Goal: Book appointment/travel/reservation

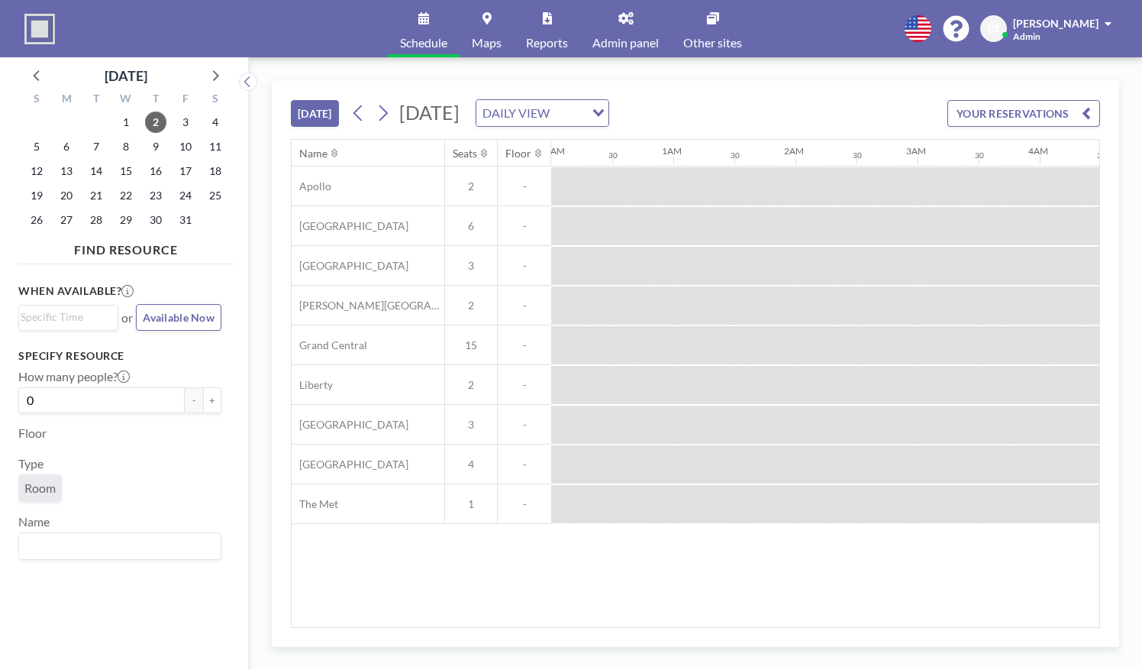
scroll to position [0, 1449]
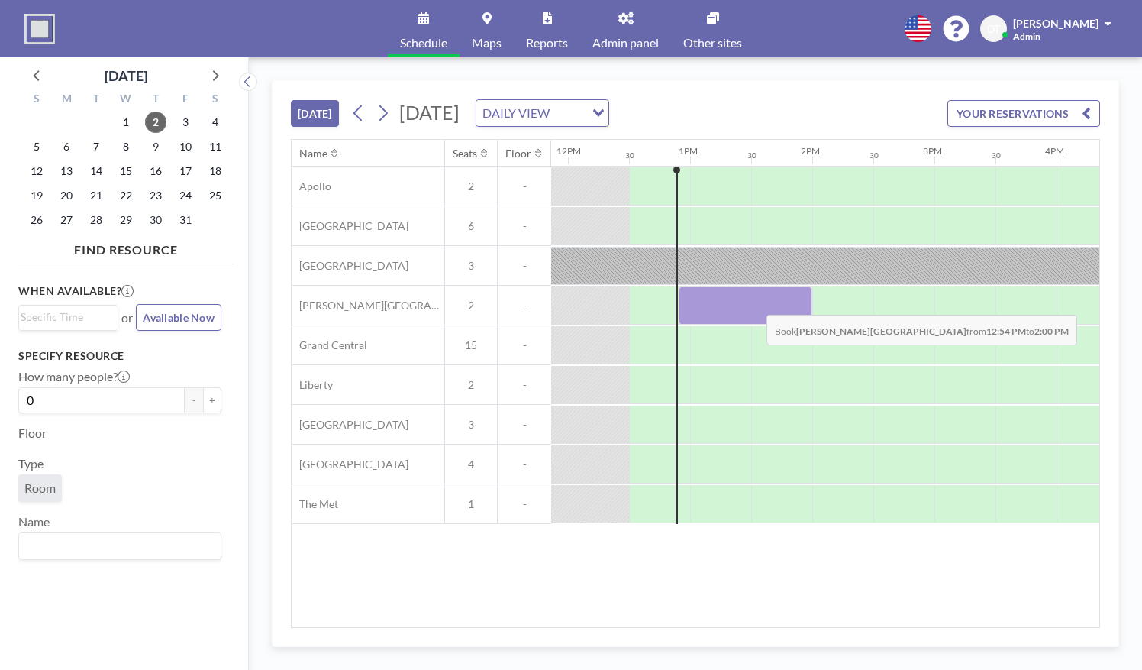
drag, startPoint x: 686, startPoint y: 301, endPoint x: 754, endPoint y: 302, distance: 68.7
click at [754, 302] on div at bounding box center [746, 305] width 134 height 38
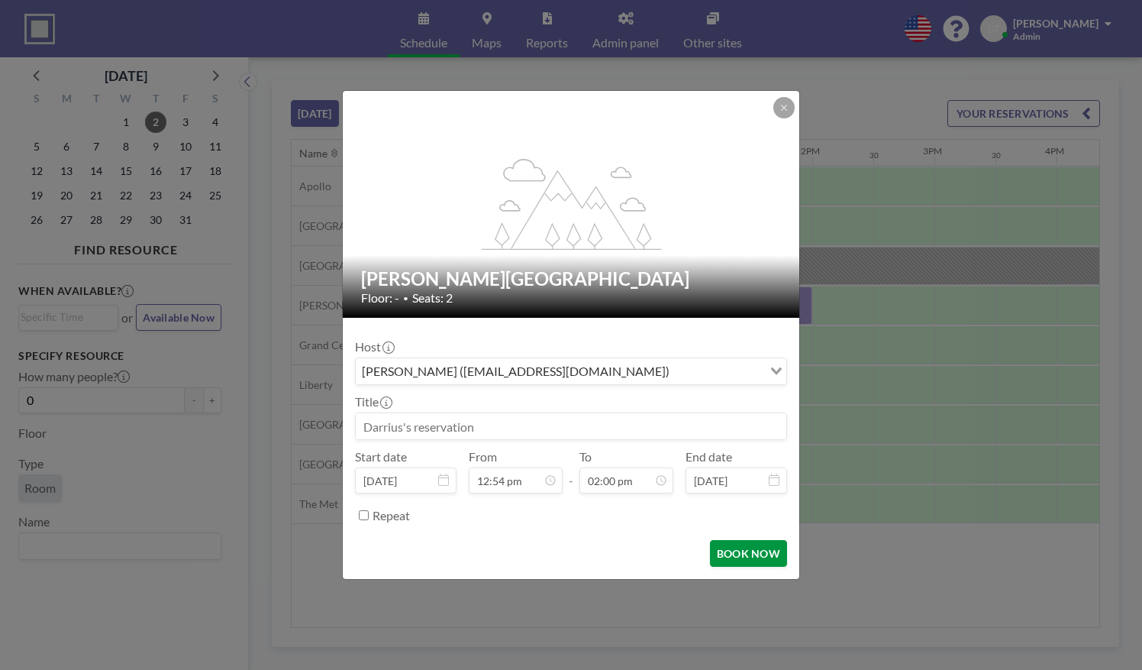
click at [741, 548] on button "BOOK NOW" at bounding box center [748, 553] width 77 height 27
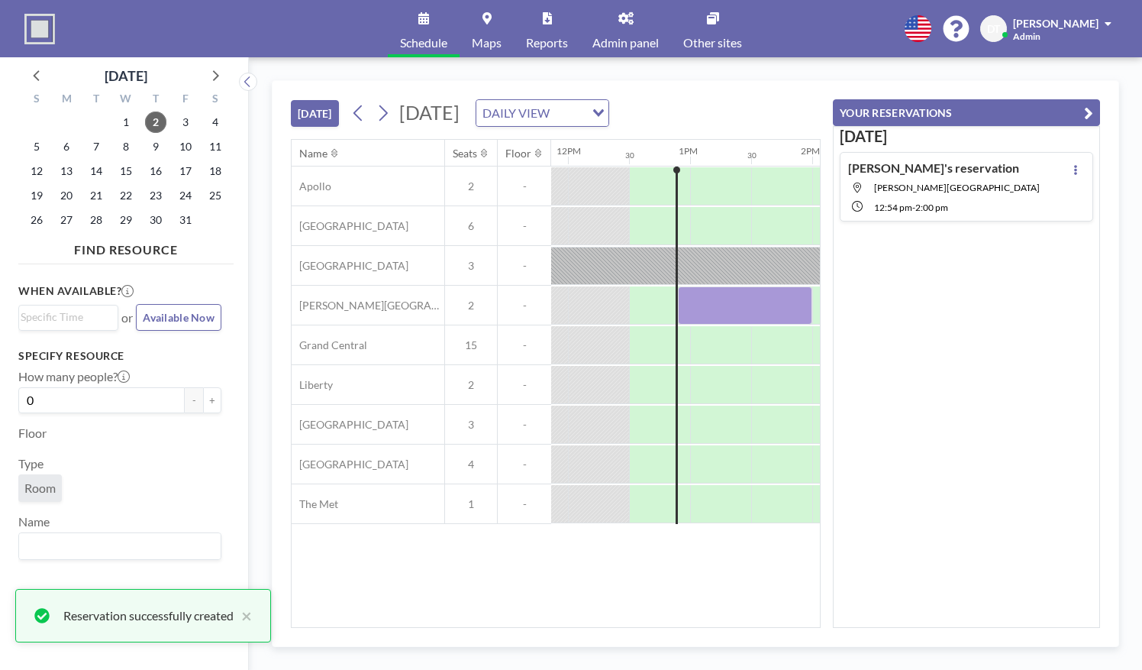
click at [1104, 109] on div "[DATE] [DATE] DAILY VIEW Loading... Name Seats Floor 12AM 30 1AM 30 2AM 30 3AM …" at bounding box center [696, 363] width 848 height 567
click at [1068, 111] on button "YOUR RESERVATIONS" at bounding box center [966, 112] width 267 height 27
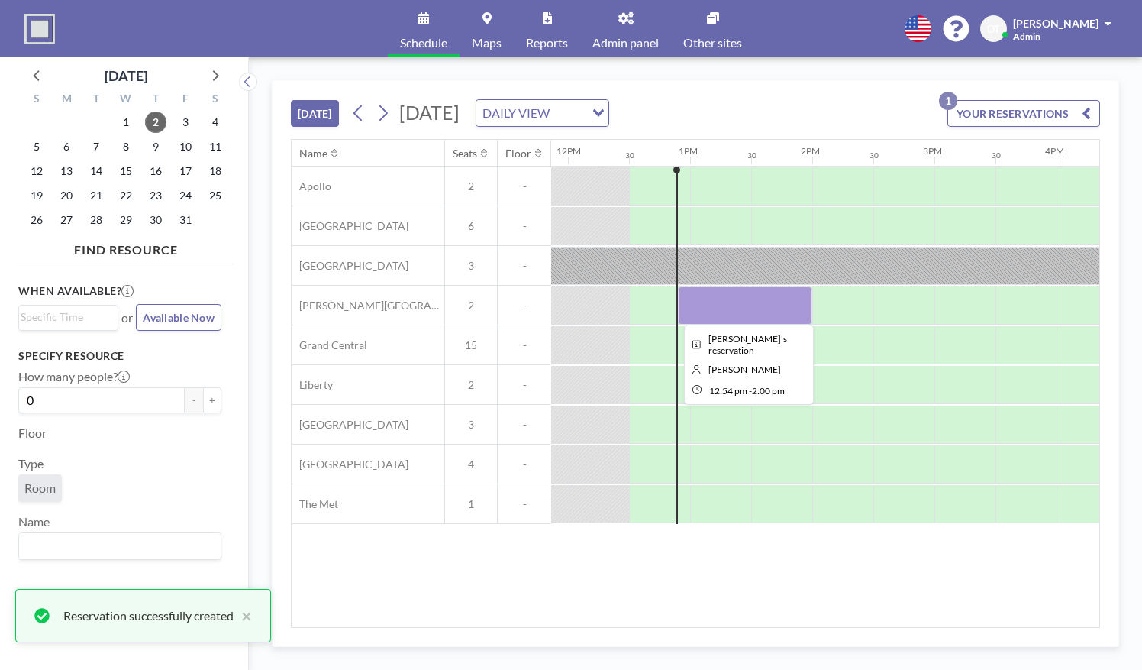
click at [728, 296] on div at bounding box center [745, 305] width 134 height 38
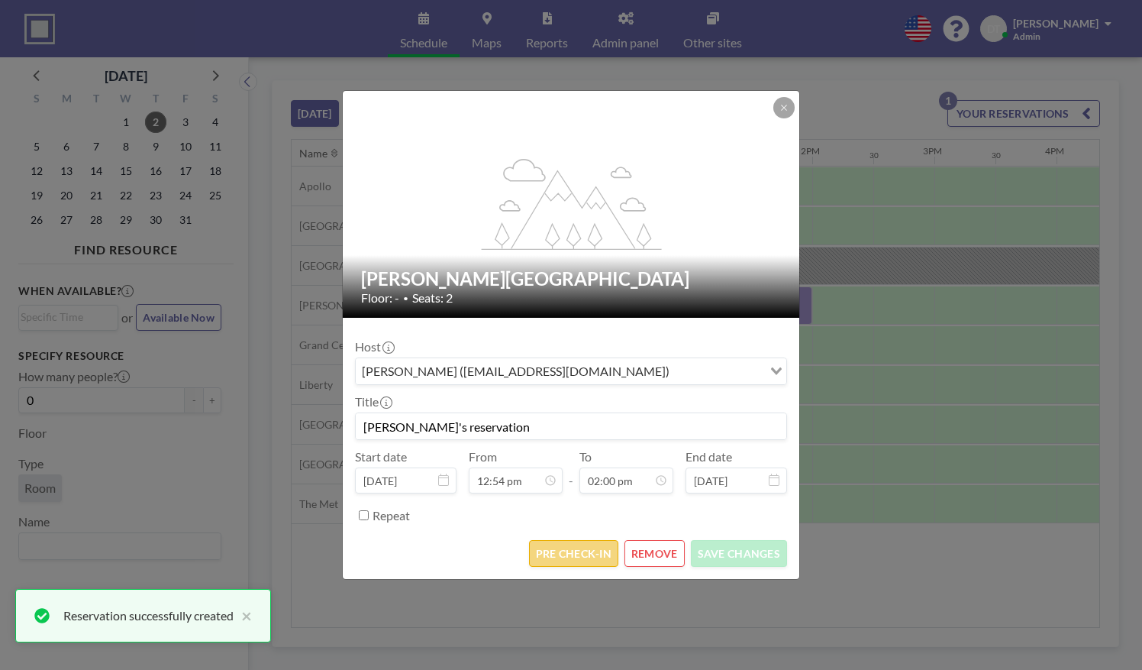
scroll to position [761, 0]
click at [573, 553] on button "PRE CHECK-IN" at bounding box center [573, 553] width 89 height 27
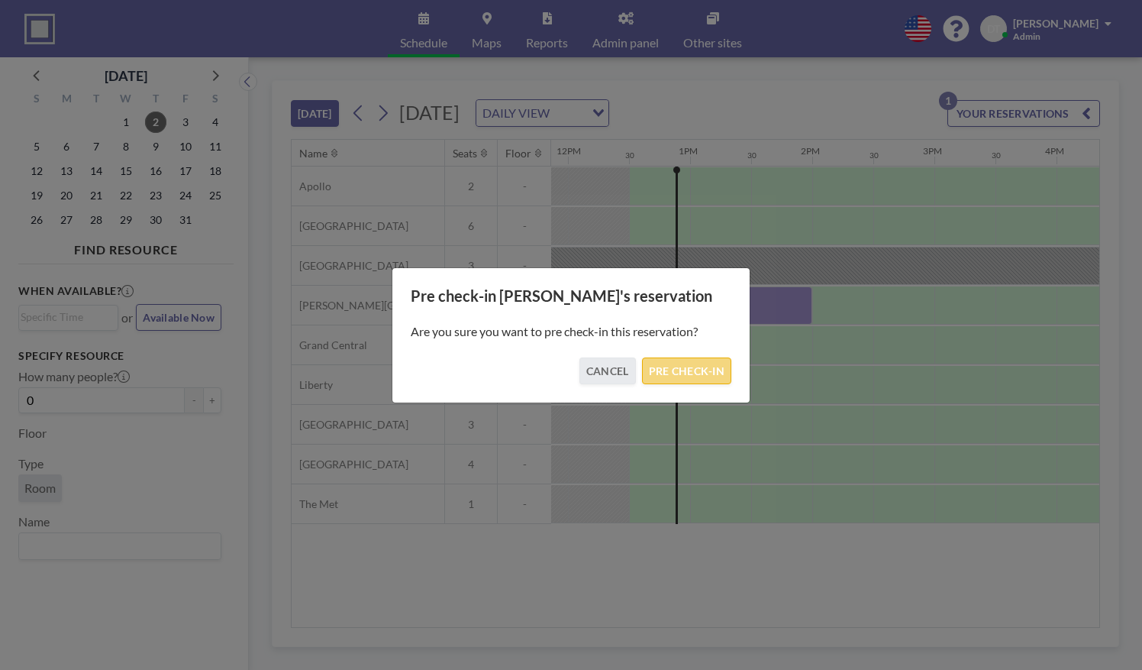
click at [687, 365] on button "PRE CHECK-IN" at bounding box center [686, 370] width 89 height 27
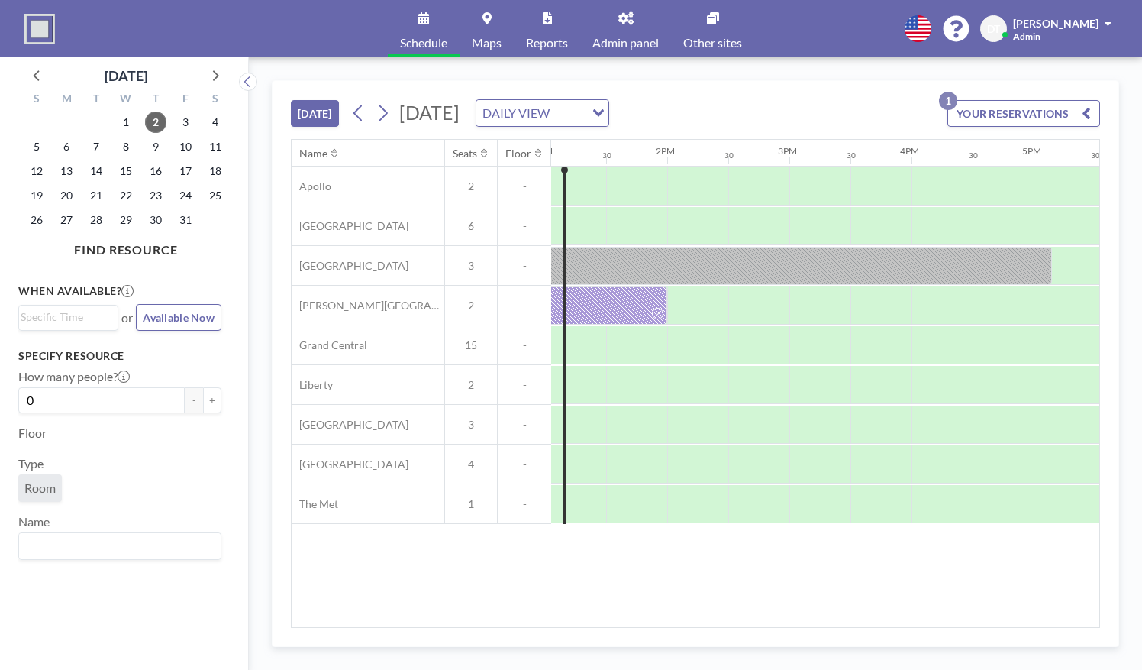
scroll to position [0, 1598]
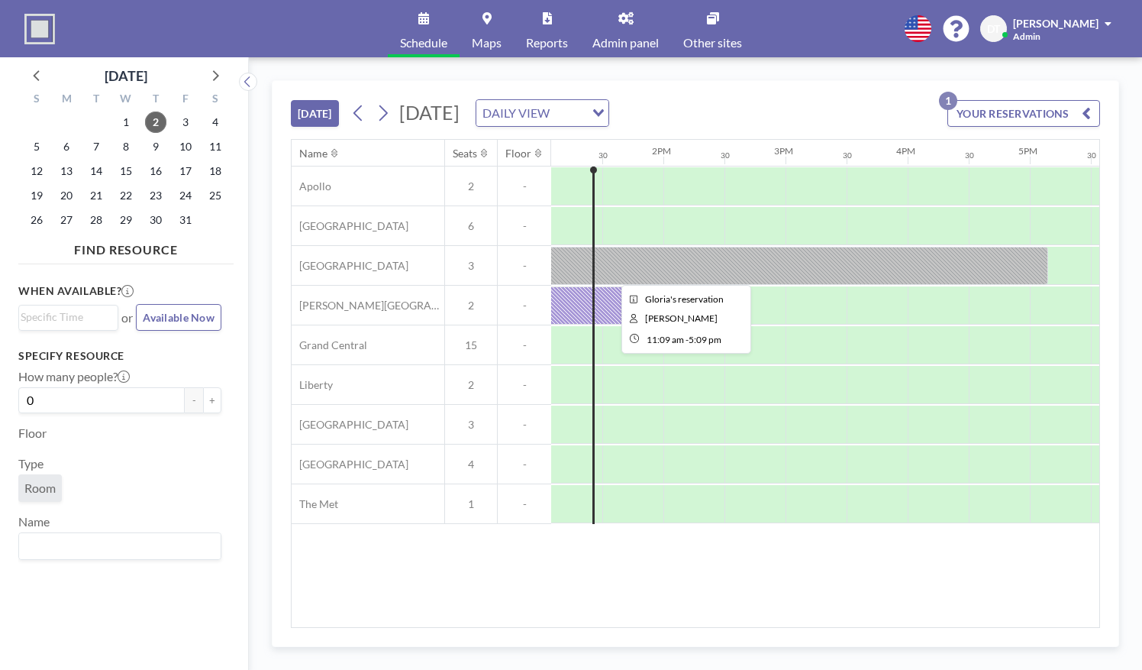
click at [690, 263] on div at bounding box center [682, 266] width 732 height 38
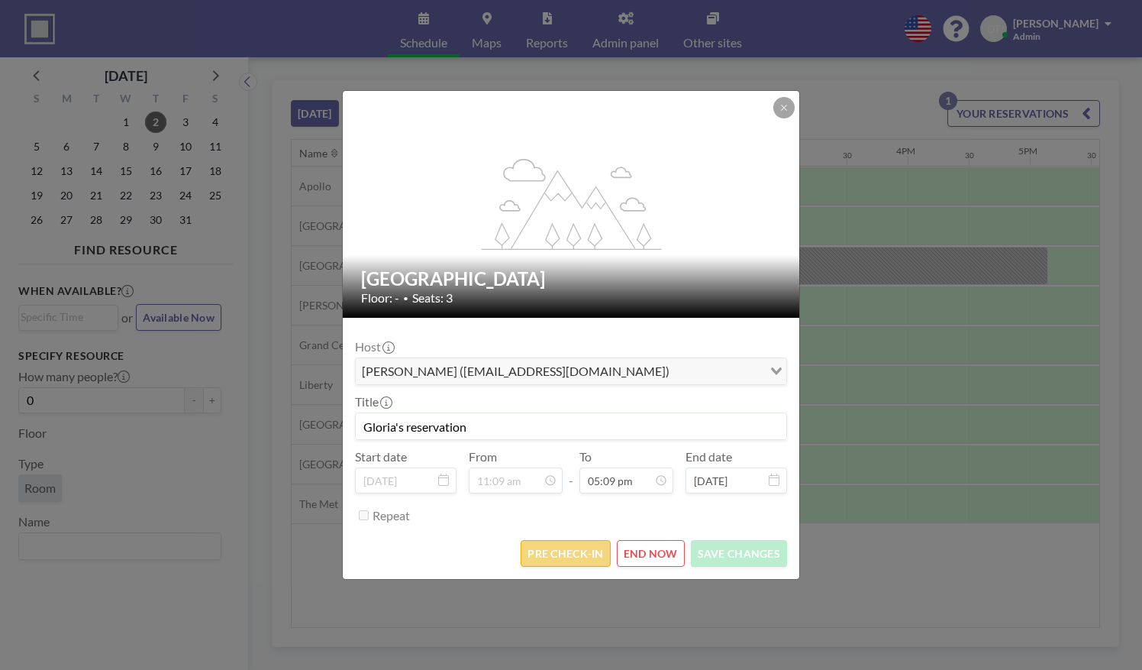
click at [547, 551] on button "PRE CHECK-IN" at bounding box center [565, 553] width 89 height 27
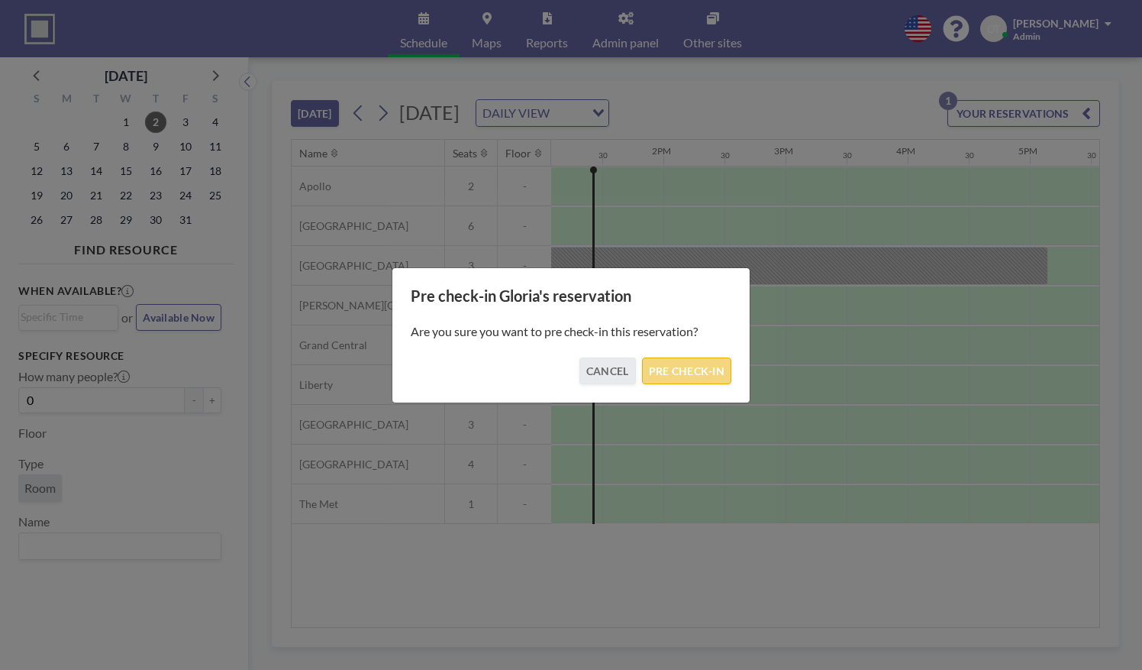
click at [674, 363] on button "PRE CHECK-IN" at bounding box center [686, 370] width 89 height 27
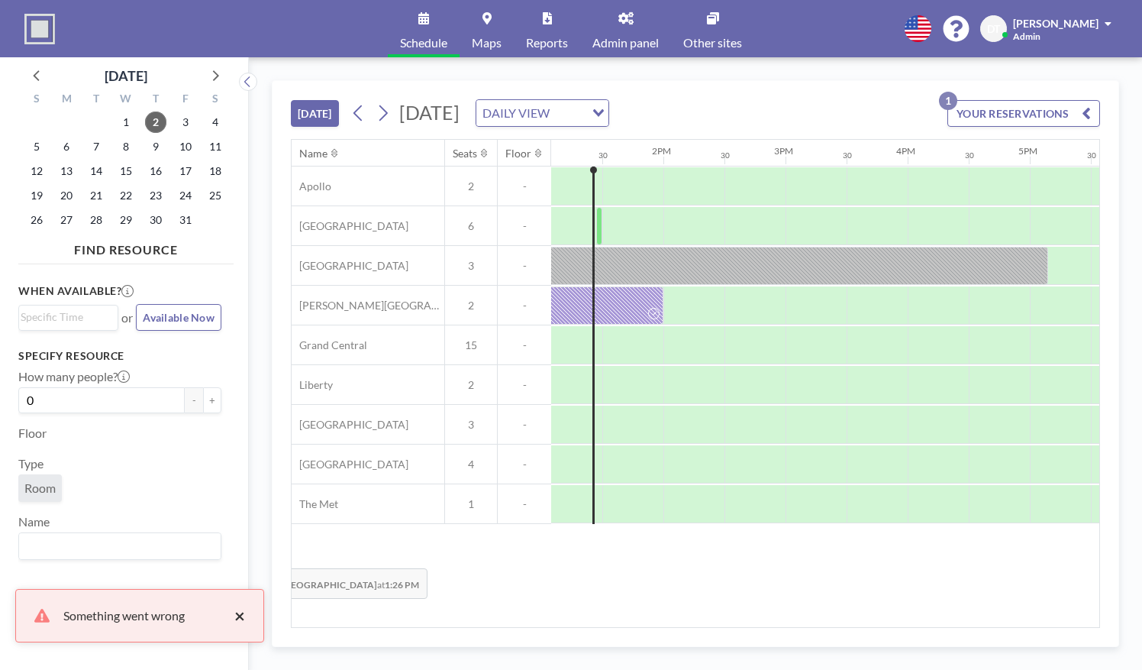
click at [239, 607] on button "×" at bounding box center [236, 615] width 18 height 18
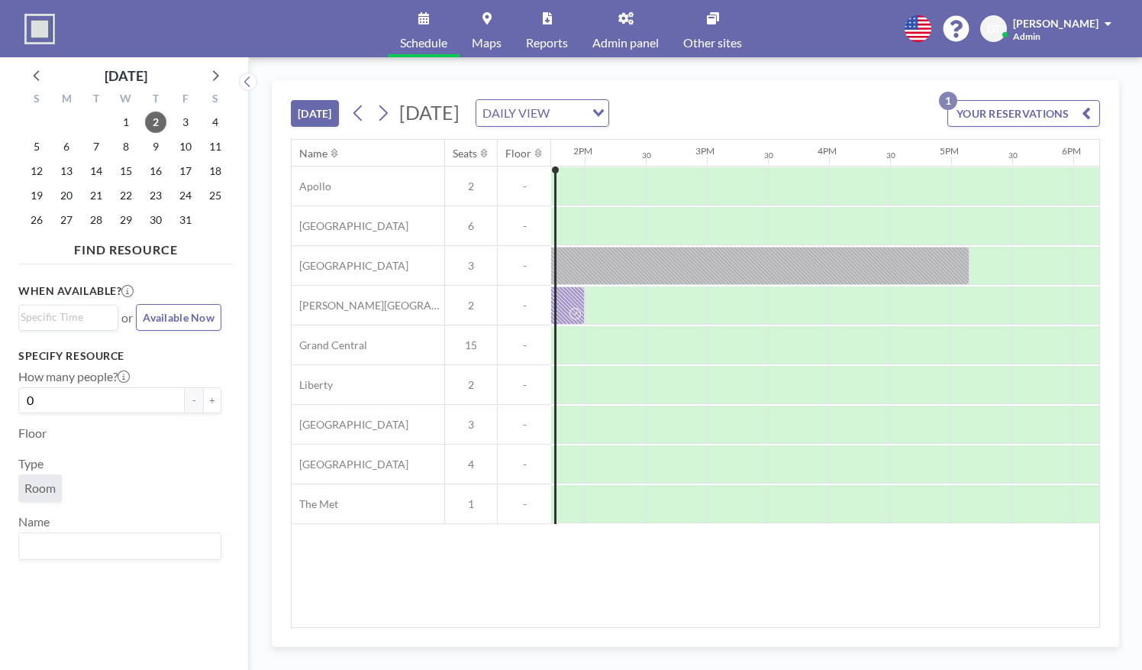
scroll to position [0, 1679]
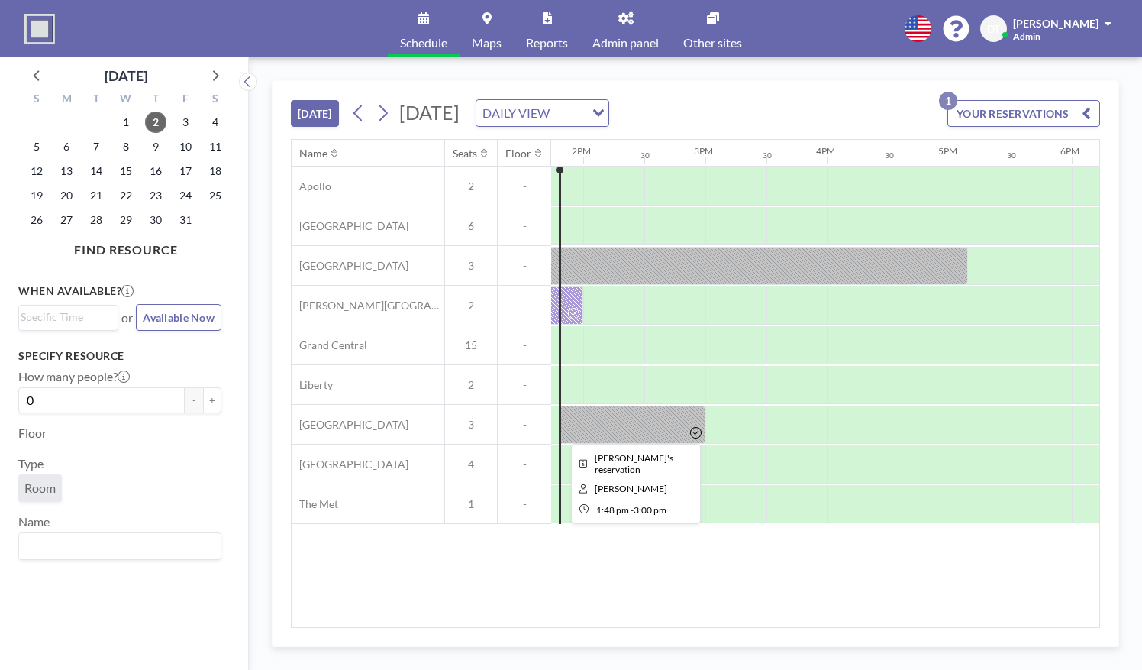
click at [638, 422] on div at bounding box center [632, 425] width 147 height 38
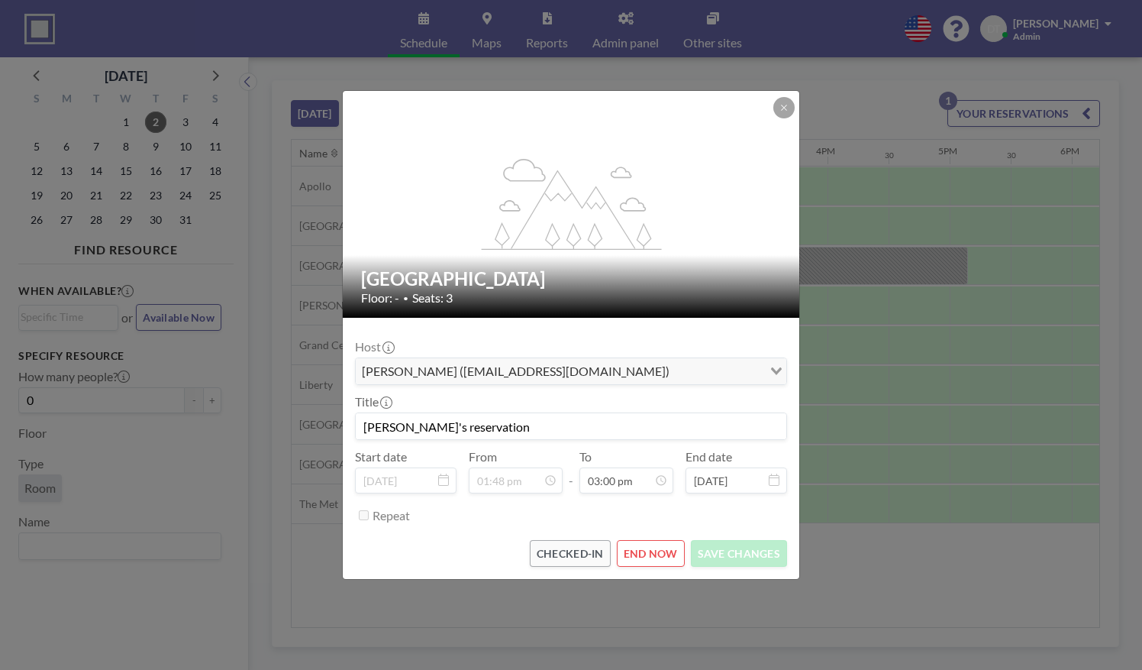
click at [734, 610] on div "flex-grow: 1.2; Penn Station Floor: - • Seats: 3 Host [PERSON_NAME] ([EMAIL_ADD…" at bounding box center [571, 335] width 1142 height 670
